Goal: Task Accomplishment & Management: Manage account settings

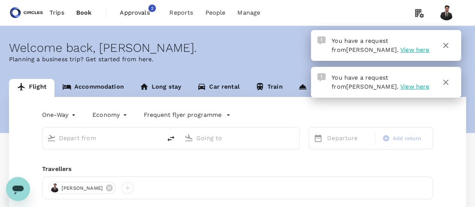
type input "roundtrip"
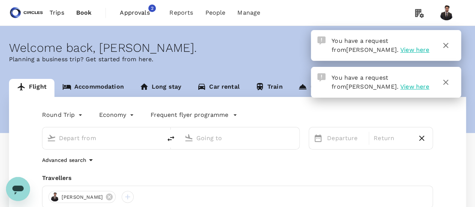
type input "Singapore Changi (SIN)"
type input "Barcelona El Prat (BCN)"
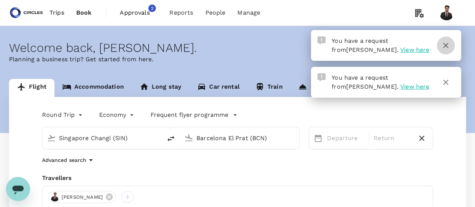
click at [450, 44] on button "button" at bounding box center [445, 45] width 18 height 18
click at [400, 49] on span "View here" at bounding box center [414, 49] width 29 height 7
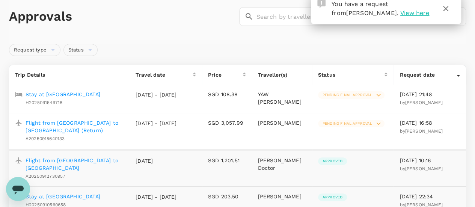
scroll to position [36, 0]
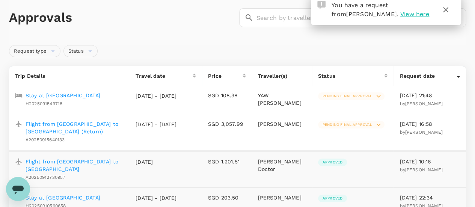
click at [100, 94] on p "Stay at [GEOGRAPHIC_DATA]" at bounding box center [63, 96] width 75 height 8
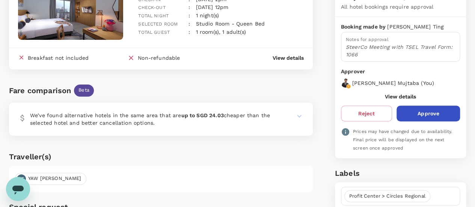
scroll to position [91, 0]
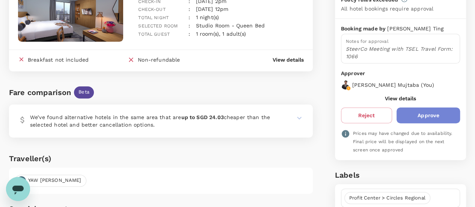
click at [441, 118] on button "Approve" at bounding box center [427, 115] width 63 height 16
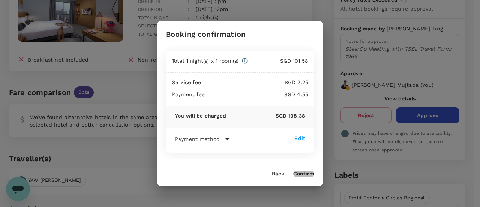
click at [309, 172] on button "Confirm" at bounding box center [303, 174] width 21 height 6
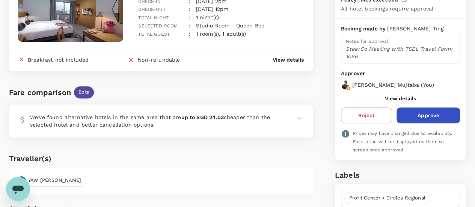
scroll to position [0, 0]
